Goal: Check status: Check status

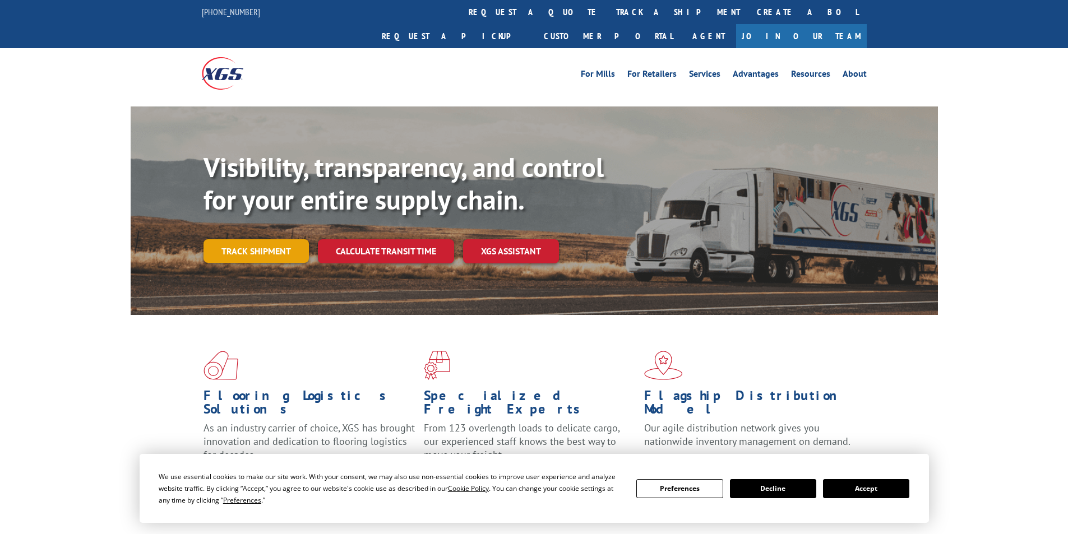
click at [252, 239] on link "Track shipment" at bounding box center [256, 251] width 105 height 24
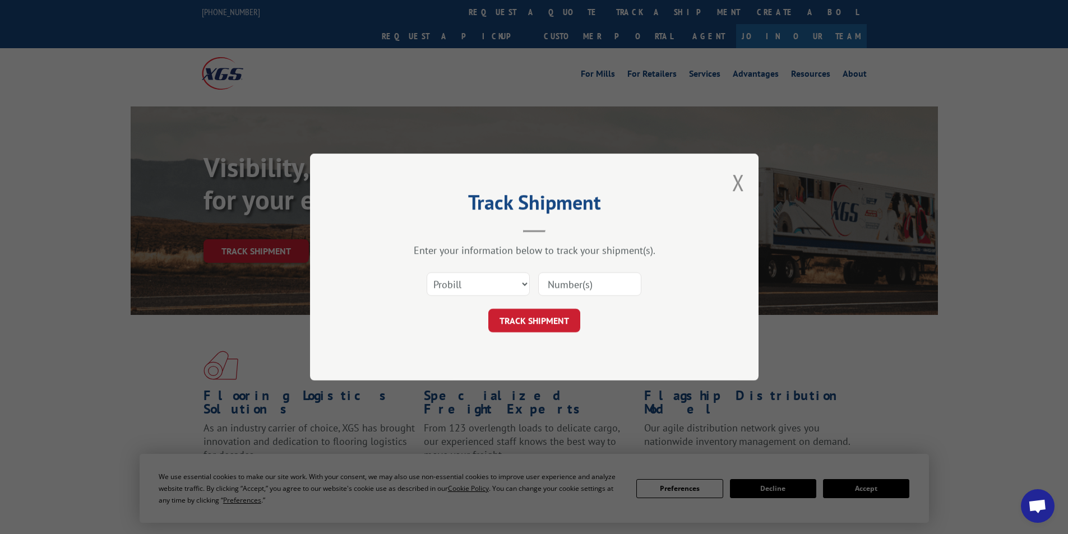
click at [561, 290] on input at bounding box center [589, 284] width 103 height 24
paste input "17095792"
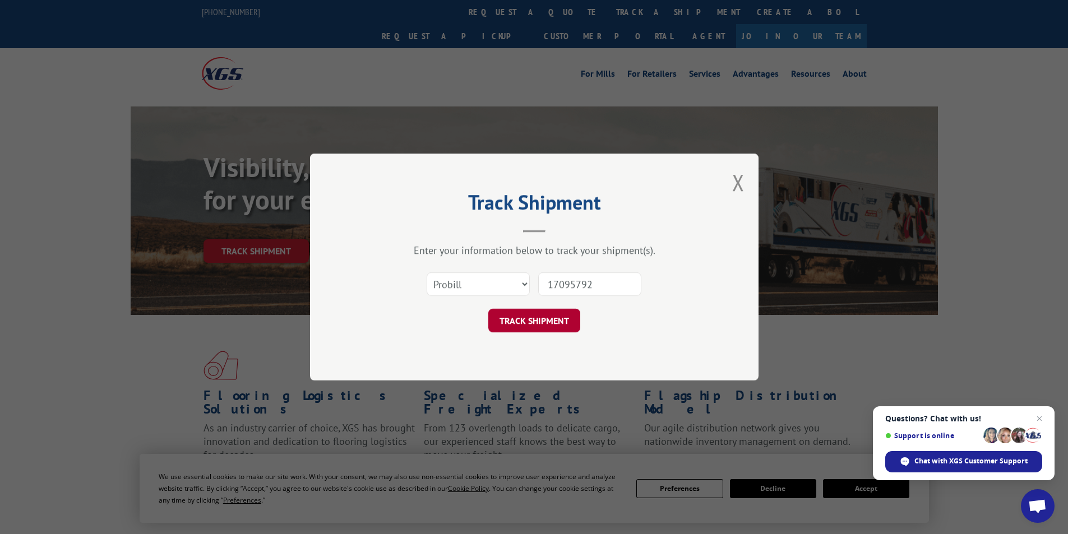
type input "17095792"
click at [540, 315] on button "TRACK SHIPMENT" at bounding box center [534, 321] width 92 height 24
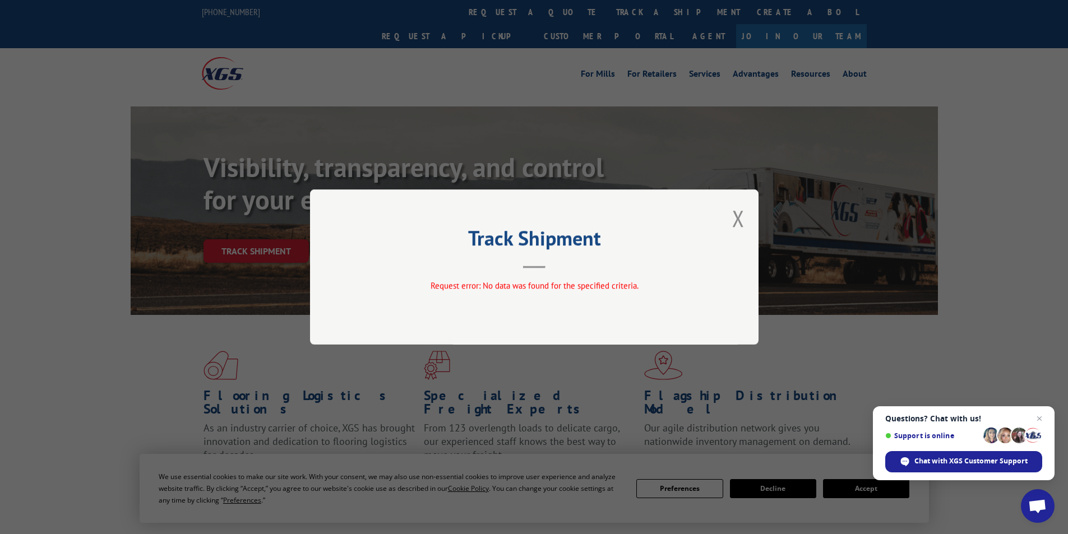
drag, startPoint x: 730, startPoint y: 220, endPoint x: 724, endPoint y: 218, distance: 6.9
click at [730, 220] on div "Track Shipment Request error: No data was found for the specified criteria." at bounding box center [534, 266] width 448 height 155
drag, startPoint x: 741, startPoint y: 218, endPoint x: 656, endPoint y: 244, distance: 88.7
click at [741, 218] on button "Close modal" at bounding box center [738, 219] width 12 height 30
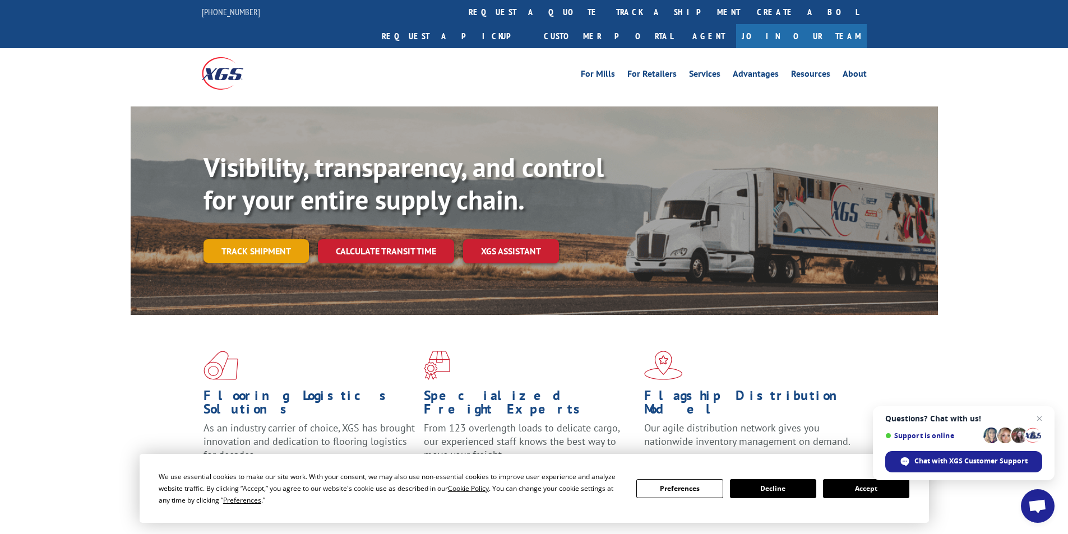
click at [285, 239] on link "Track shipment" at bounding box center [256, 251] width 105 height 24
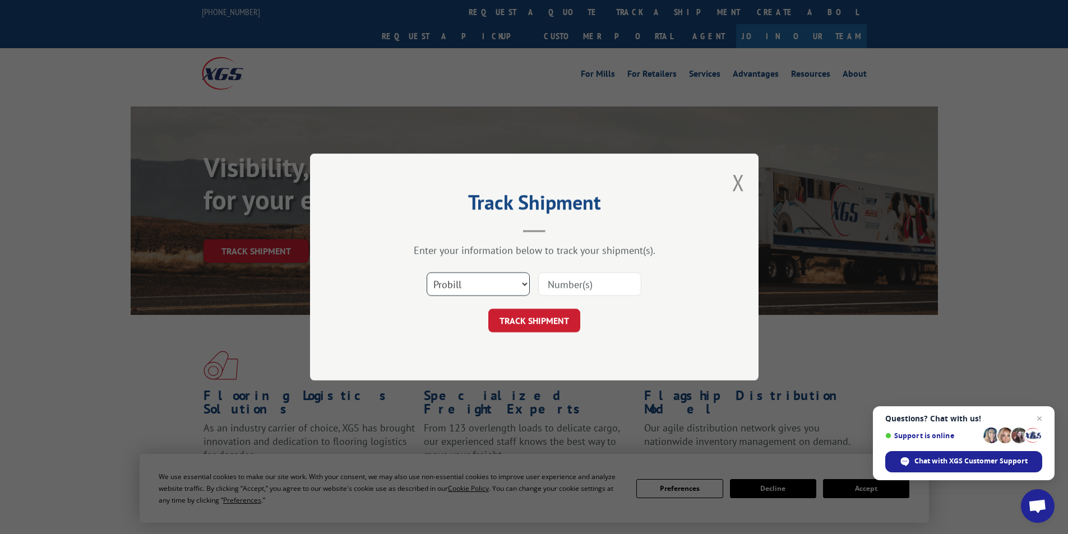
click at [518, 286] on select "Select category... Probill BOL PO" at bounding box center [478, 284] width 103 height 24
select select "po"
click at [427, 272] on select "Select category... Probill BOL PO" at bounding box center [478, 284] width 103 height 24
click at [571, 280] on input at bounding box center [589, 284] width 103 height 24
paste input "34515624"
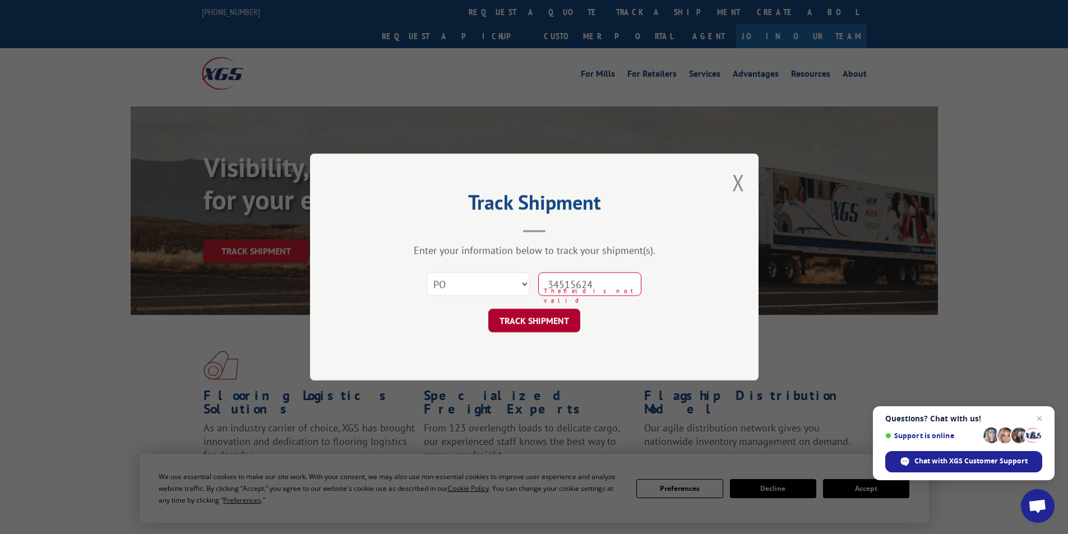
click at [540, 318] on button "TRACK SHIPMENT" at bounding box center [534, 321] width 92 height 24
click at [522, 317] on button "TRACK SHIPMENT" at bounding box center [534, 321] width 92 height 24
click at [550, 323] on button "TRACK SHIPMENT" at bounding box center [534, 321] width 92 height 24
type input "34515624"
click at [548, 317] on button "TRACK SHIPMENT" at bounding box center [534, 321] width 92 height 24
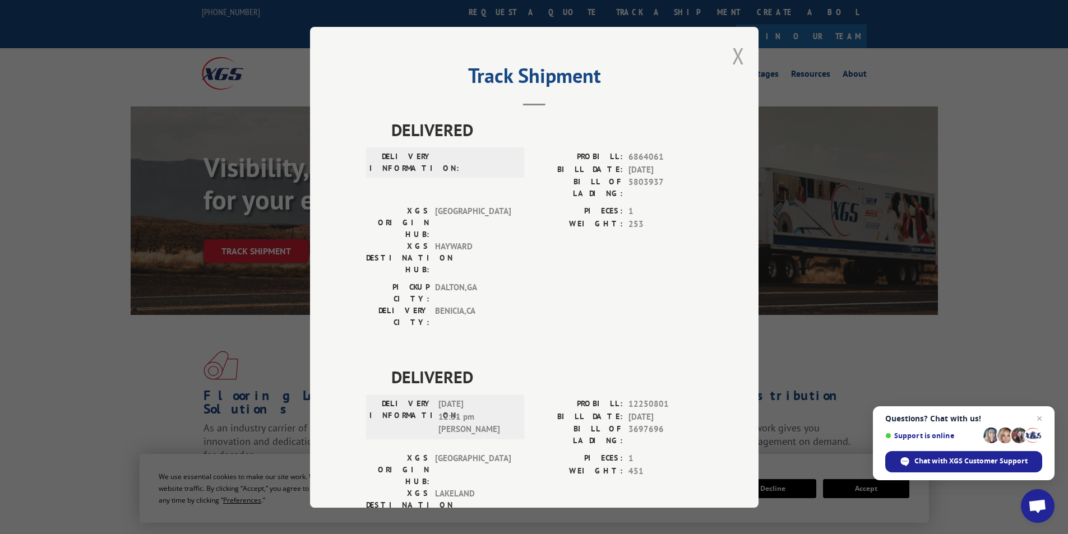
click at [732, 54] on button "Close modal" at bounding box center [738, 56] width 12 height 30
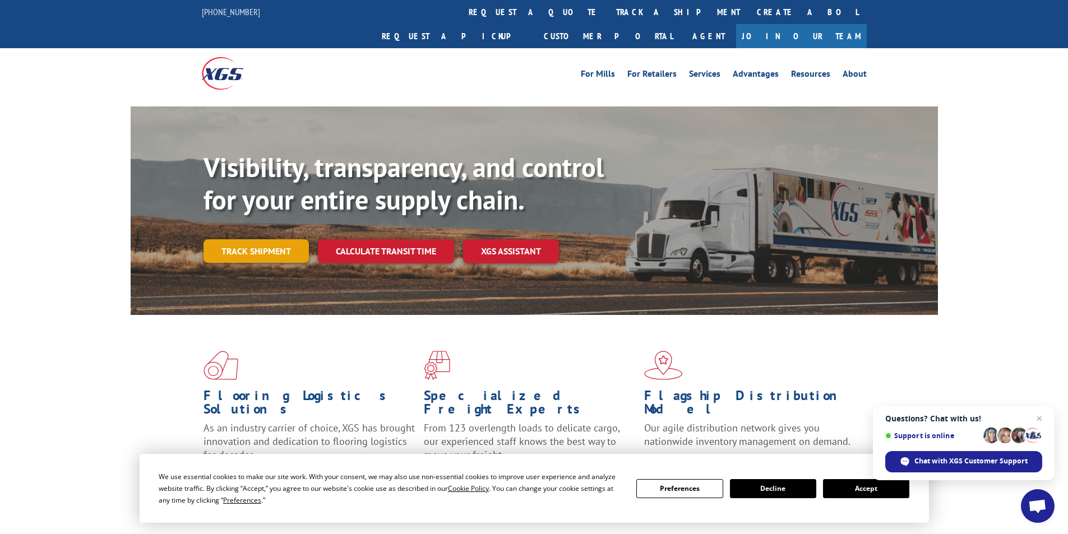
click at [286, 239] on link "Track shipment" at bounding box center [256, 251] width 105 height 24
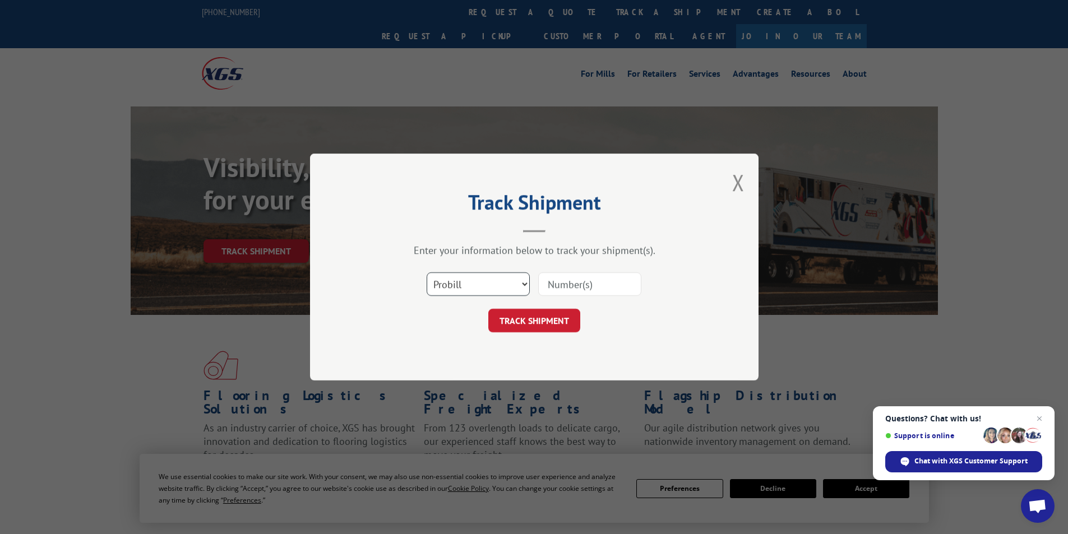
click at [526, 283] on select "Select category... Probill BOL PO" at bounding box center [478, 284] width 103 height 24
click at [520, 284] on select "Select category... Probill BOL PO" at bounding box center [478, 284] width 103 height 24
select select "bol"
click at [427, 272] on select "Select category... Probill BOL PO" at bounding box center [478, 284] width 103 height 24
click at [547, 285] on input at bounding box center [589, 284] width 103 height 24
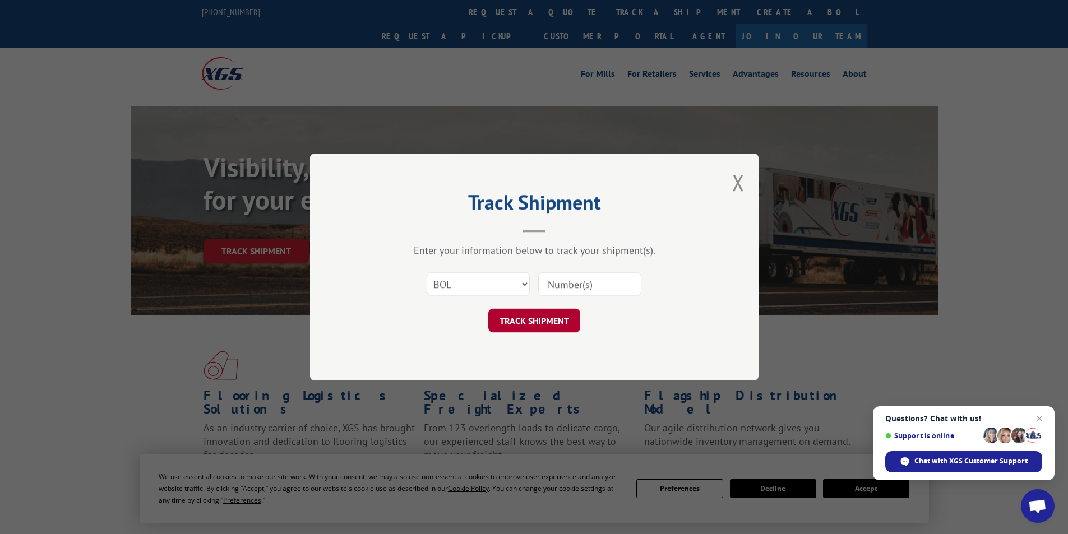
paste input "AA04965114"
type input "AA04965114"
click at [526, 327] on button "TRACK SHIPMENT" at bounding box center [534, 321] width 92 height 24
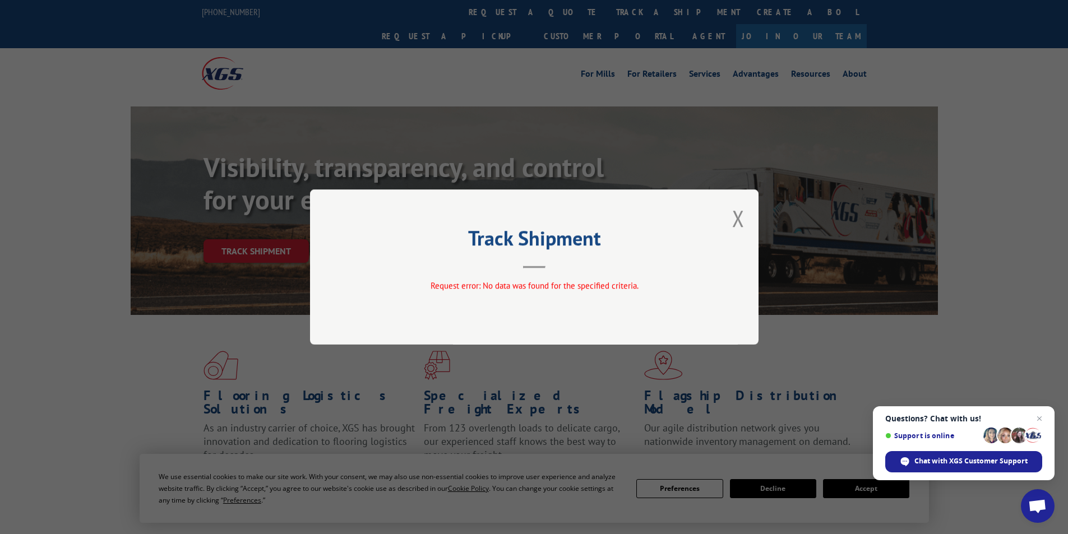
click at [731, 215] on div "Track Shipment Request error: No data was found for the specified criteria." at bounding box center [534, 266] width 448 height 155
drag, startPoint x: 738, startPoint y: 213, endPoint x: 739, endPoint y: 191, distance: 21.9
click at [737, 213] on button "Close modal" at bounding box center [738, 219] width 12 height 30
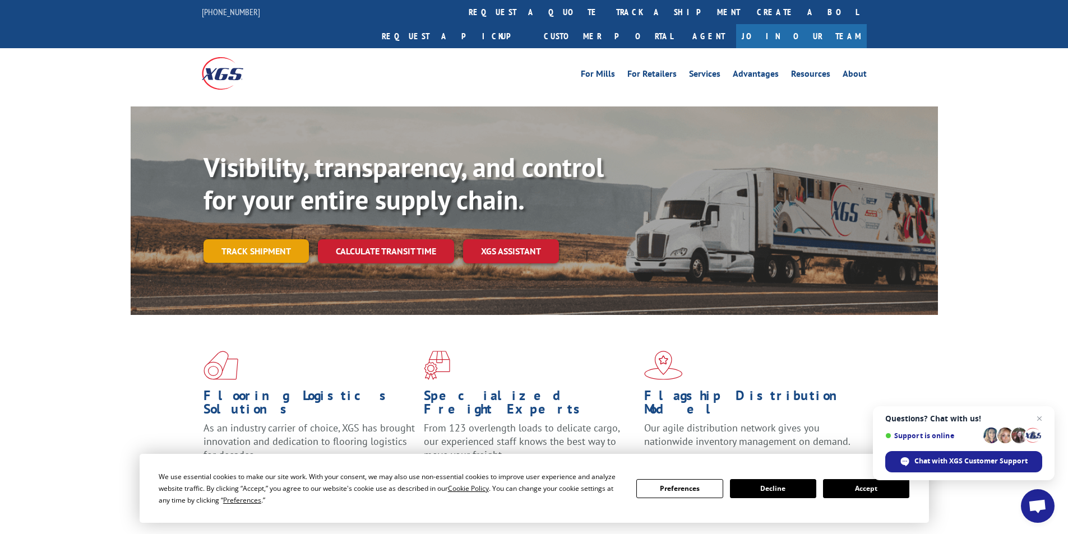
click at [259, 239] on link "Track shipment" at bounding box center [256, 251] width 105 height 24
